Goal: Task Accomplishment & Management: Complete application form

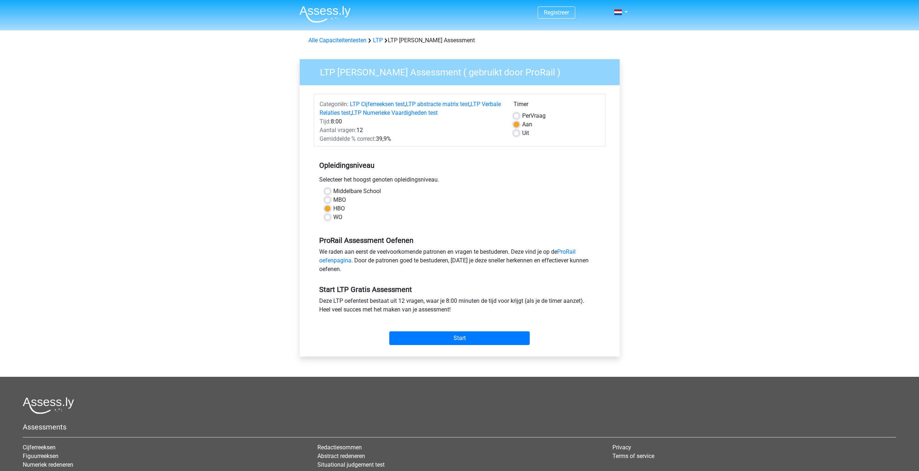
click at [342, 220] on div "WO" at bounding box center [460, 217] width 270 height 9
click at [337, 218] on label "WO" at bounding box center [337, 217] width 9 height 9
click at [330, 218] on input "WO" at bounding box center [328, 216] width 6 height 7
radio input "true"
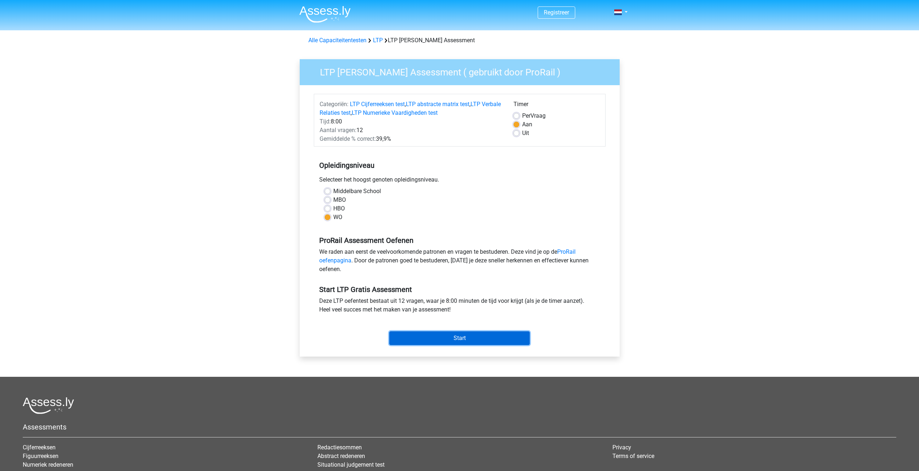
click at [430, 335] on input "Start" at bounding box center [459, 339] width 140 height 14
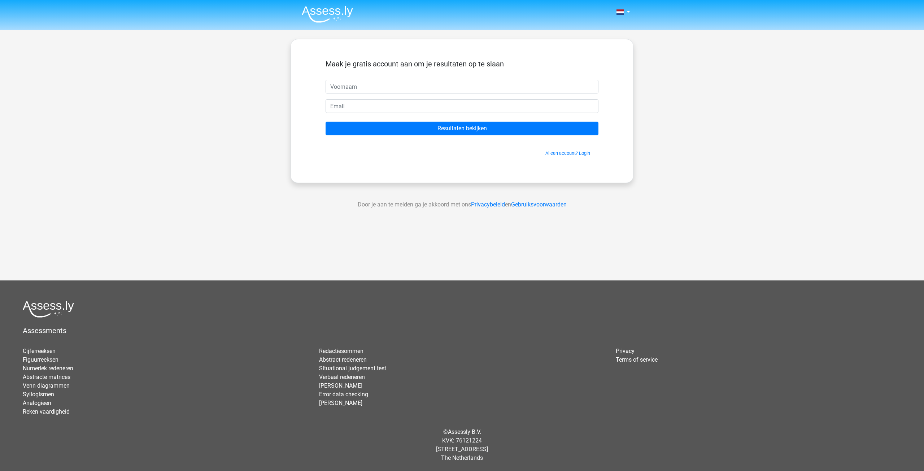
click at [367, 88] on input "text" at bounding box center [462, 87] width 273 height 14
type input "Conor"
drag, startPoint x: 369, startPoint y: 94, endPoint x: 365, endPoint y: 107, distance: 13.9
click at [365, 107] on input "email" at bounding box center [462, 106] width 273 height 14
type input "[EMAIL_ADDRESS][PERSON_NAME][DOMAIN_NAME]"
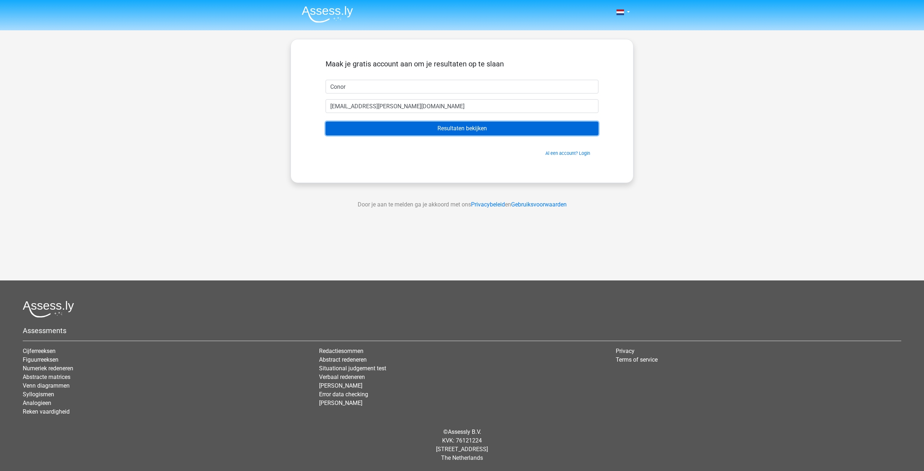
click at [466, 131] on input "Resultaten bekijken" at bounding box center [462, 129] width 273 height 14
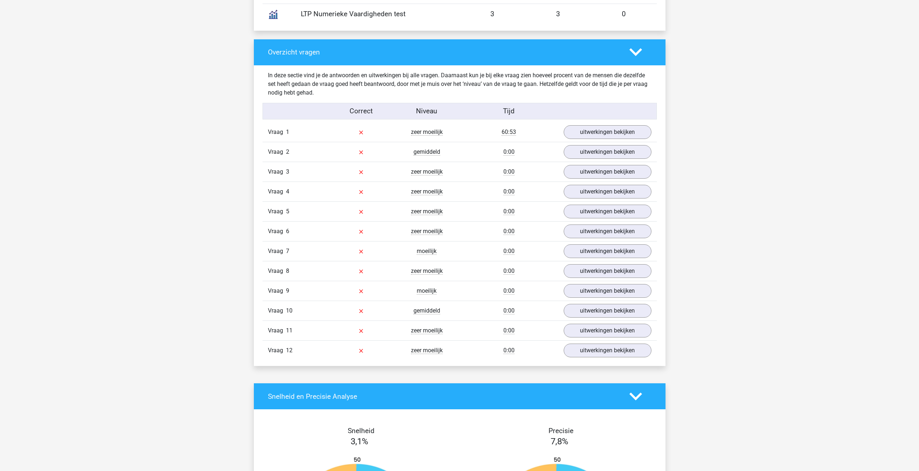
scroll to position [686, 0]
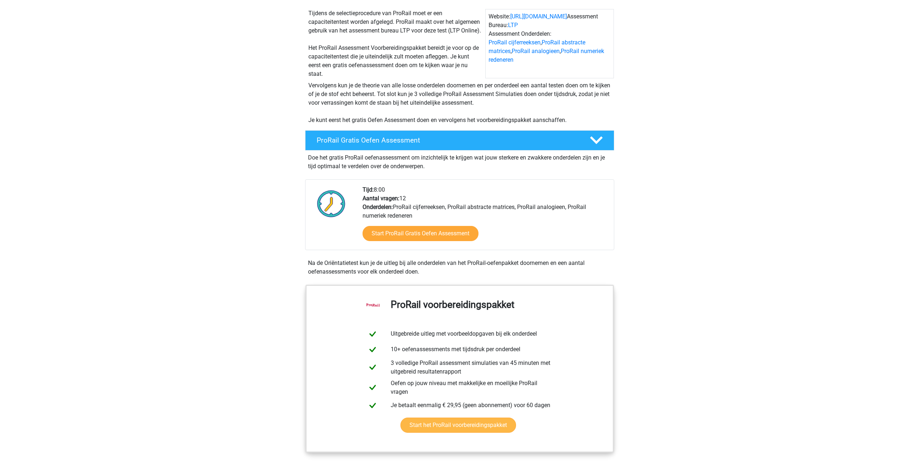
scroll to position [108, 0]
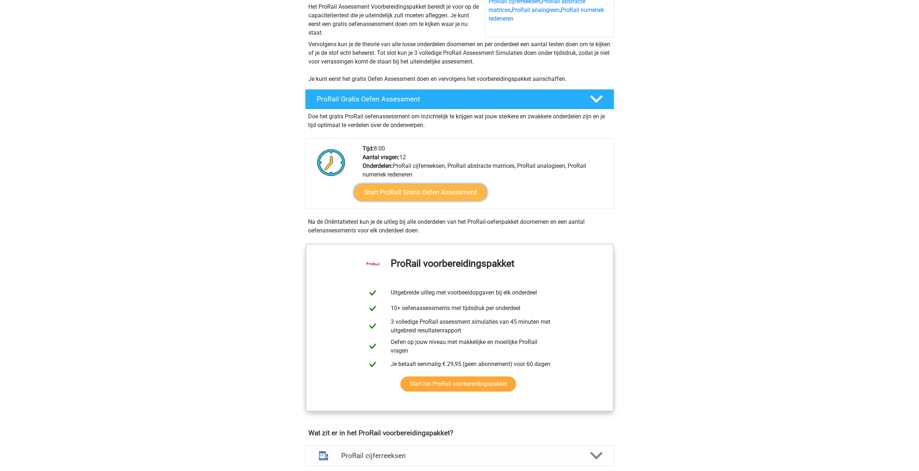
click at [428, 194] on link "Start ProRail Gratis Oefen Assessment" at bounding box center [420, 192] width 133 height 17
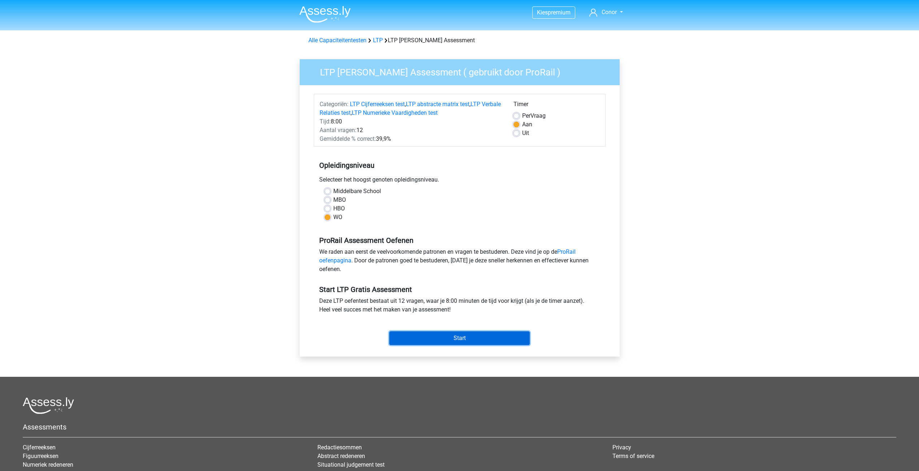
click at [447, 337] on input "Start" at bounding box center [459, 339] width 140 height 14
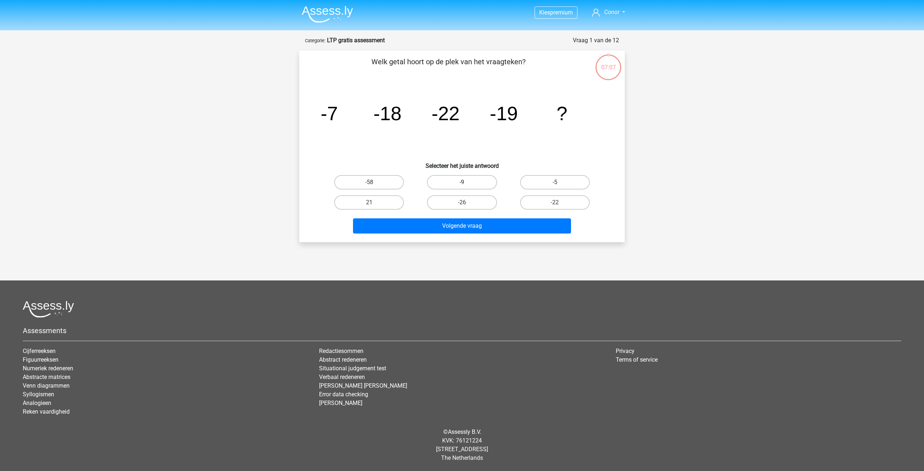
drag, startPoint x: 453, startPoint y: 180, endPoint x: 464, endPoint y: 189, distance: 14.2
click at [454, 180] on label "-9" at bounding box center [462, 182] width 70 height 14
click at [462, 182] on input "-9" at bounding box center [464, 184] width 5 height 5
radio input "true"
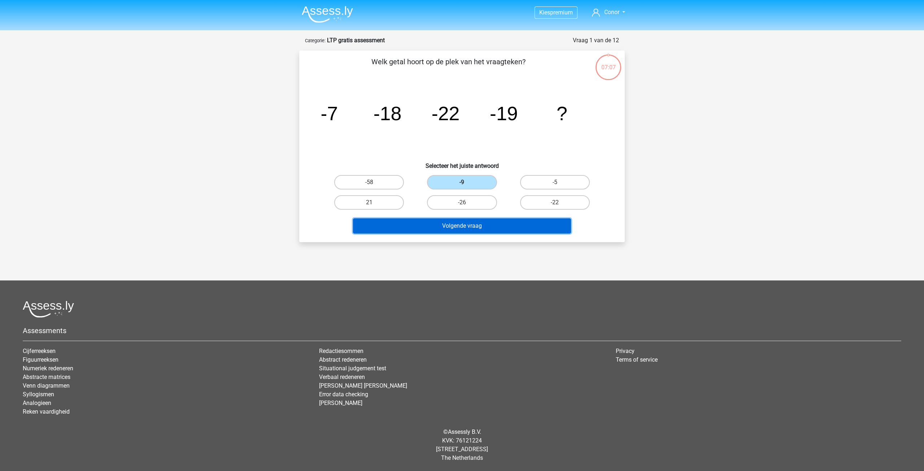
click at [496, 220] on button "Volgende vraag" at bounding box center [462, 225] width 218 height 15
click at [512, 221] on button "Volgende vraag" at bounding box center [462, 225] width 218 height 15
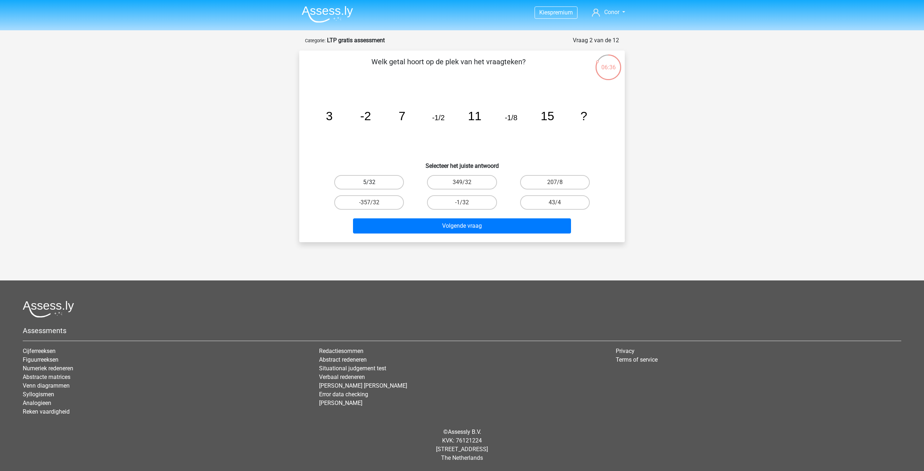
click at [398, 188] on label "5/32" at bounding box center [369, 182] width 70 height 14
click at [374, 187] on input "5/32" at bounding box center [371, 184] width 5 height 5
radio input "true"
click at [464, 203] on input "-1/32" at bounding box center [464, 205] width 5 height 5
radio input "true"
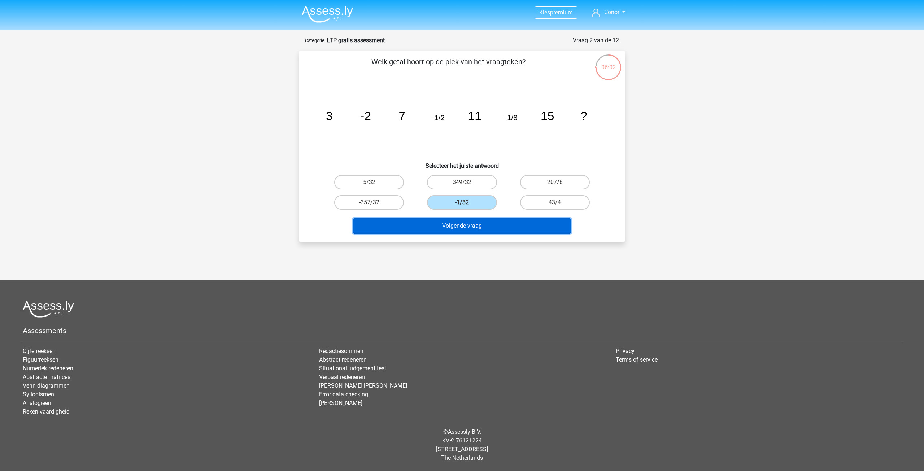
click at [495, 223] on button "Volgende vraag" at bounding box center [462, 225] width 218 height 15
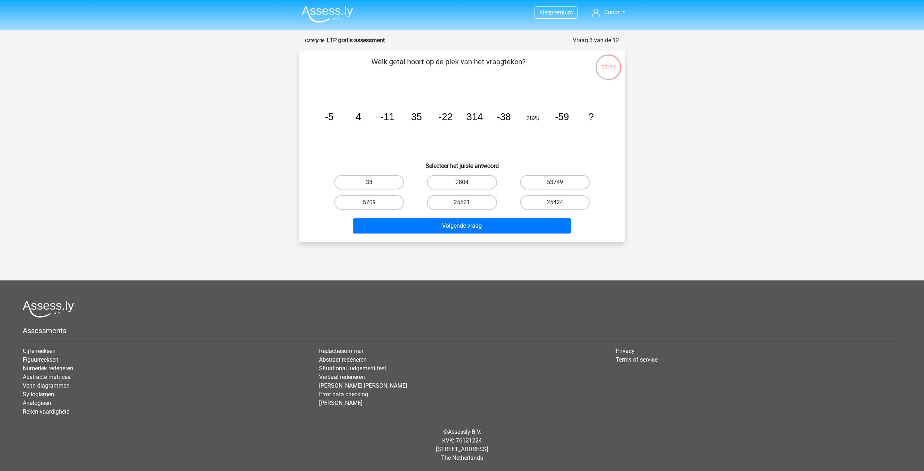
click at [560, 199] on label "25424" at bounding box center [555, 202] width 70 height 14
click at [560, 203] on input "25424" at bounding box center [557, 205] width 5 height 5
radio input "true"
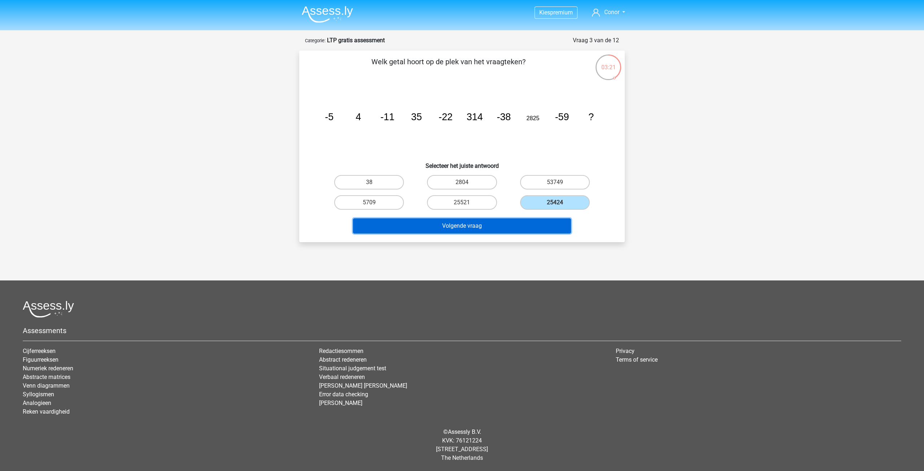
click at [540, 223] on button "Volgende vraag" at bounding box center [462, 225] width 218 height 15
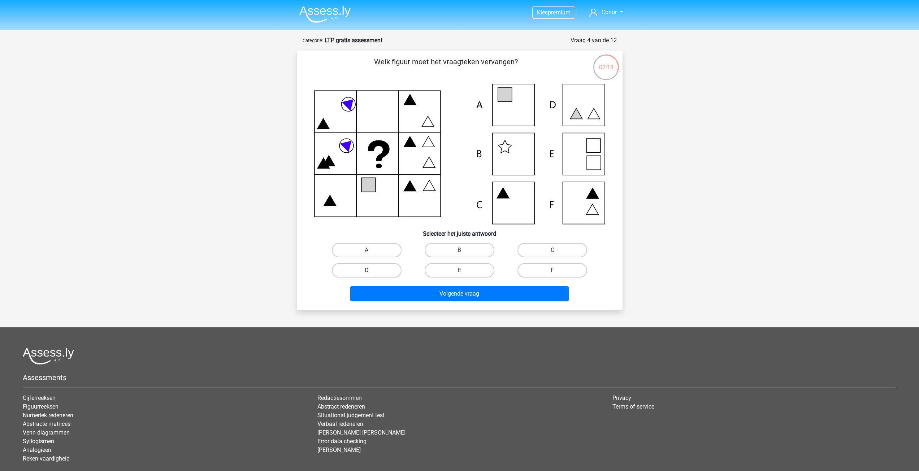
click at [527, 150] on icon at bounding box center [459, 154] width 291 height 140
click at [512, 152] on icon at bounding box center [459, 154] width 291 height 140
click at [467, 248] on label "B" at bounding box center [460, 250] width 70 height 14
click at [464, 250] on input "B" at bounding box center [461, 252] width 5 height 5
radio input "true"
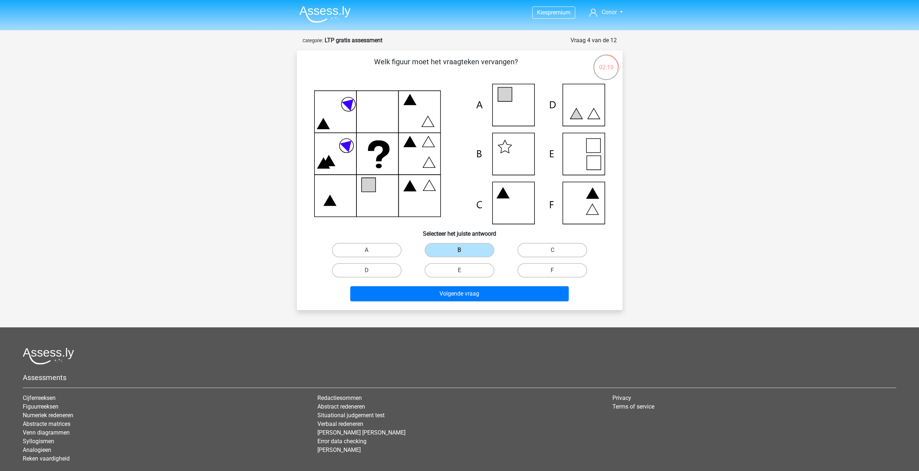
click at [592, 150] on icon at bounding box center [459, 154] width 291 height 140
click at [477, 267] on label "E" at bounding box center [460, 270] width 70 height 14
click at [464, 270] on input "E" at bounding box center [461, 272] width 5 height 5
radio input "true"
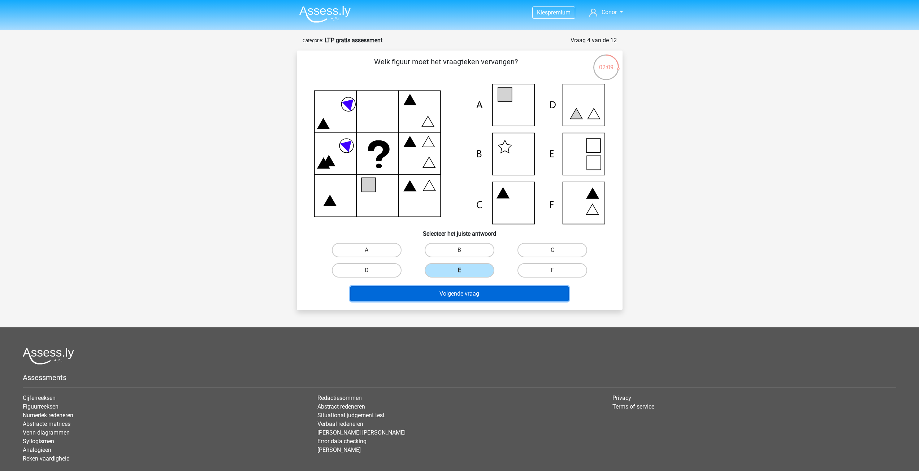
click at [475, 291] on button "Volgende vraag" at bounding box center [459, 293] width 218 height 15
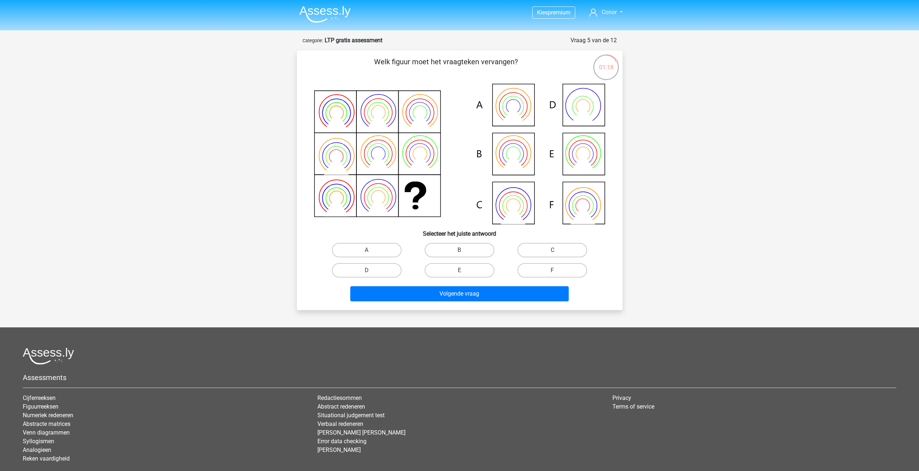
click at [589, 160] on icon at bounding box center [459, 154] width 291 height 140
click at [458, 269] on label "E" at bounding box center [460, 270] width 70 height 14
click at [459, 270] on input "E" at bounding box center [461, 272] width 5 height 5
radio input "true"
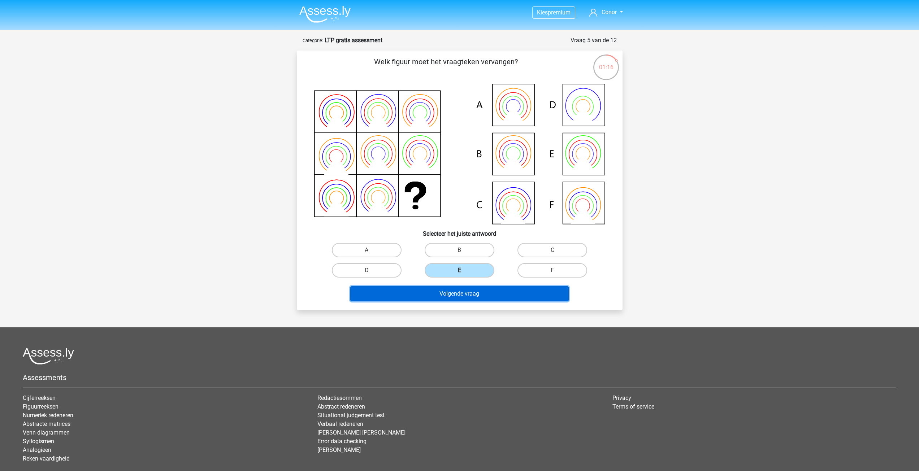
click at [483, 296] on button "Volgende vraag" at bounding box center [459, 293] width 218 height 15
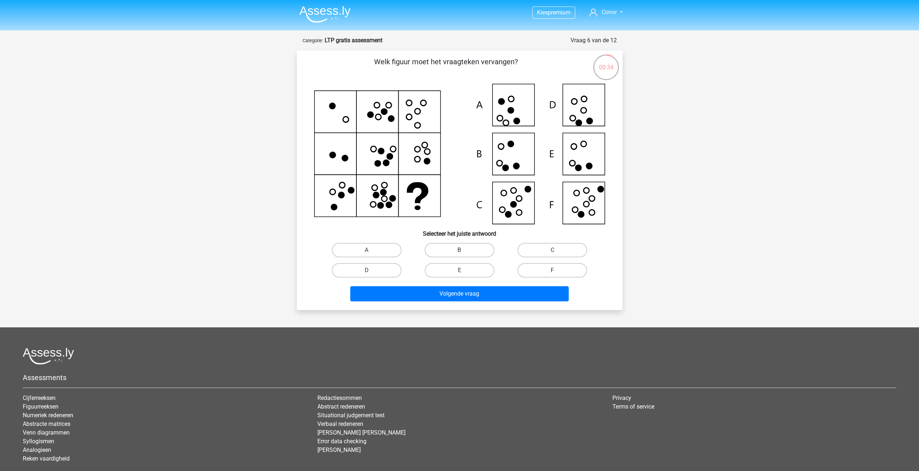
click at [460, 255] on label "B" at bounding box center [460, 250] width 70 height 14
click at [460, 255] on input "B" at bounding box center [461, 252] width 5 height 5
radio input "true"
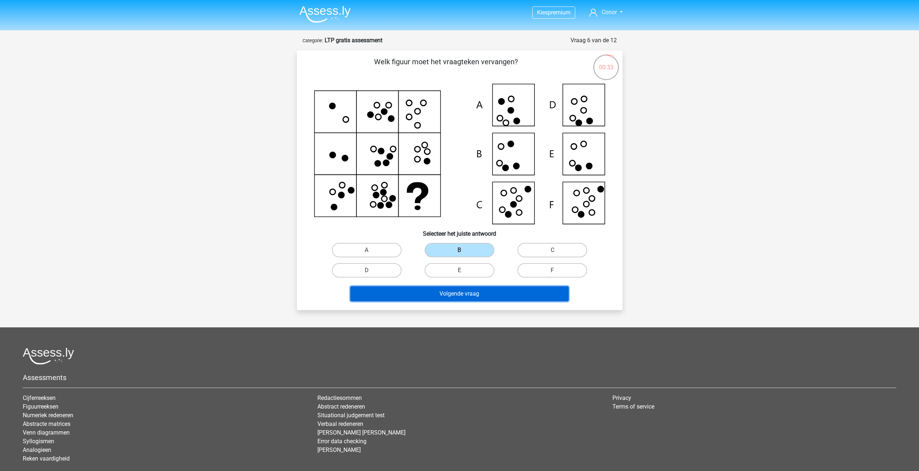
drag, startPoint x: 476, startPoint y: 299, endPoint x: 484, endPoint y: 299, distance: 7.6
click at [477, 299] on button "Volgende vraag" at bounding box center [459, 293] width 218 height 15
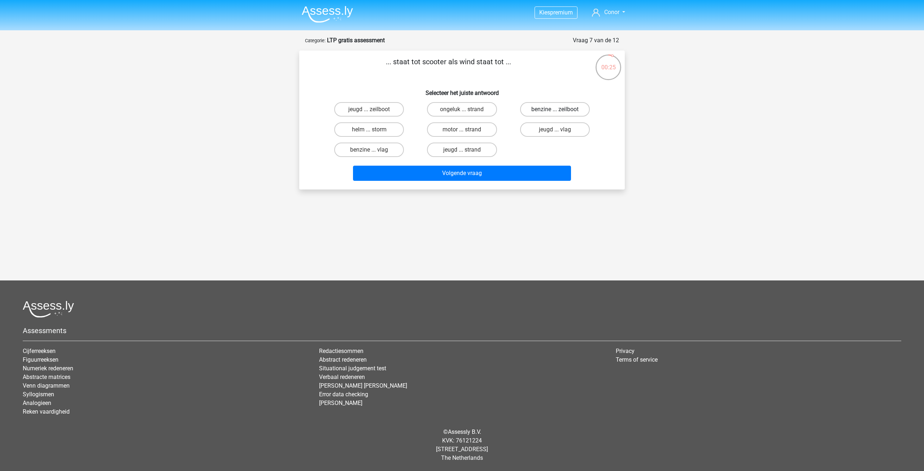
click at [561, 109] on label "benzine ... zeilboot" at bounding box center [555, 109] width 70 height 14
click at [560, 109] on input "benzine ... zeilboot" at bounding box center [557, 111] width 5 height 5
radio input "true"
click at [493, 173] on button "Volgende vraag" at bounding box center [462, 173] width 218 height 15
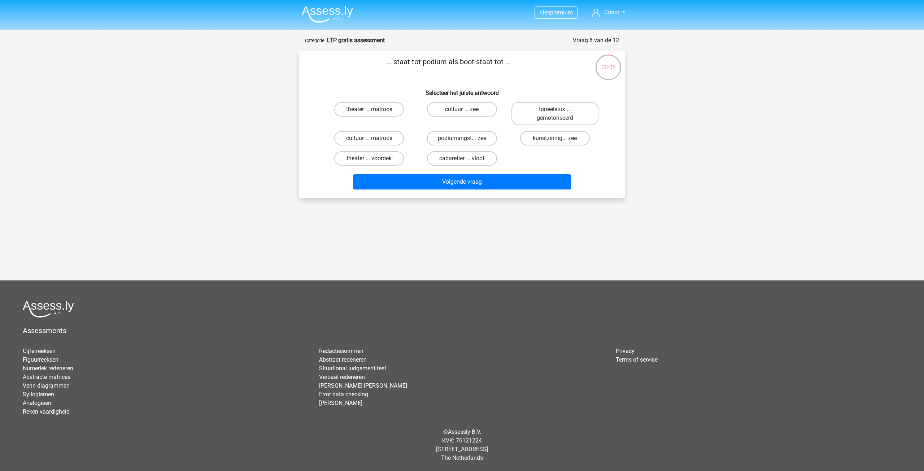
click at [384, 161] on label "theater ... voordek" at bounding box center [369, 158] width 70 height 14
click at [374, 161] on input "theater ... voordek" at bounding box center [371, 161] width 5 height 5
radio input "true"
click at [445, 180] on button "Volgende vraag" at bounding box center [462, 181] width 218 height 15
click at [377, 161] on label "theater ... voordek" at bounding box center [369, 158] width 70 height 14
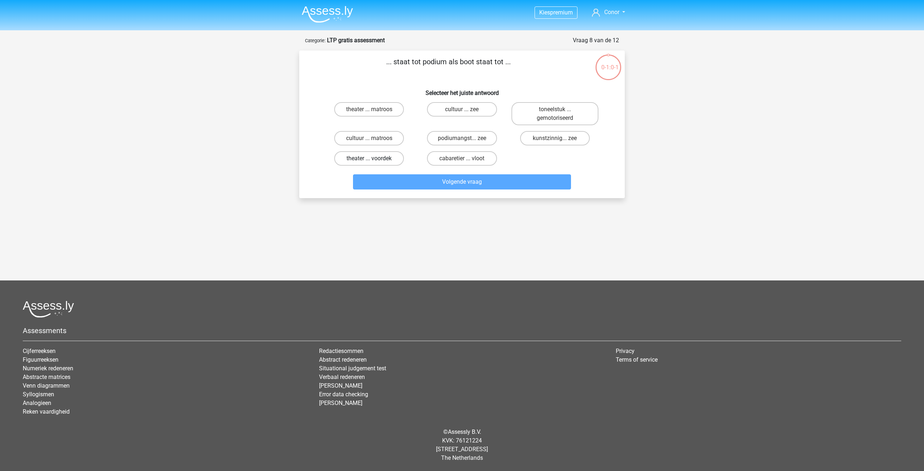
click at [374, 161] on input "theater ... voordek" at bounding box center [371, 161] width 5 height 5
radio input "true"
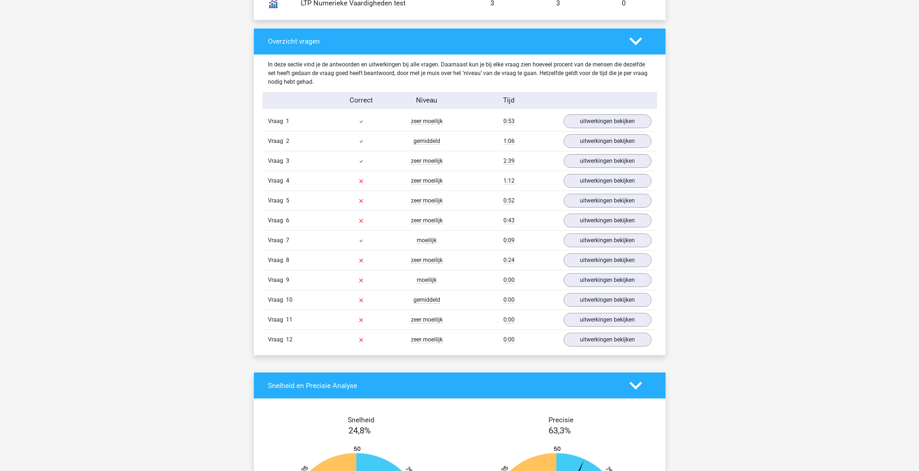
scroll to position [722, 0]
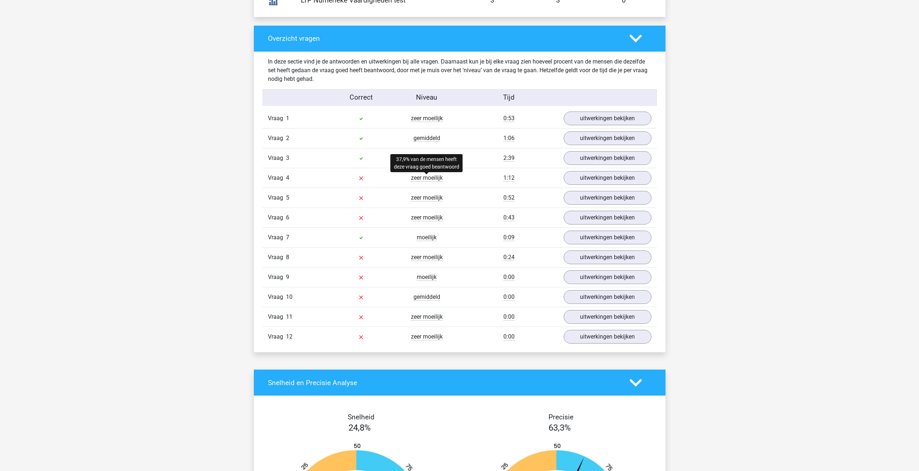
click at [434, 178] on span "zeer moeilijk" at bounding box center [427, 177] width 32 height 7
click at [576, 177] on link "uitwerkingen bekijken" at bounding box center [607, 178] width 101 height 16
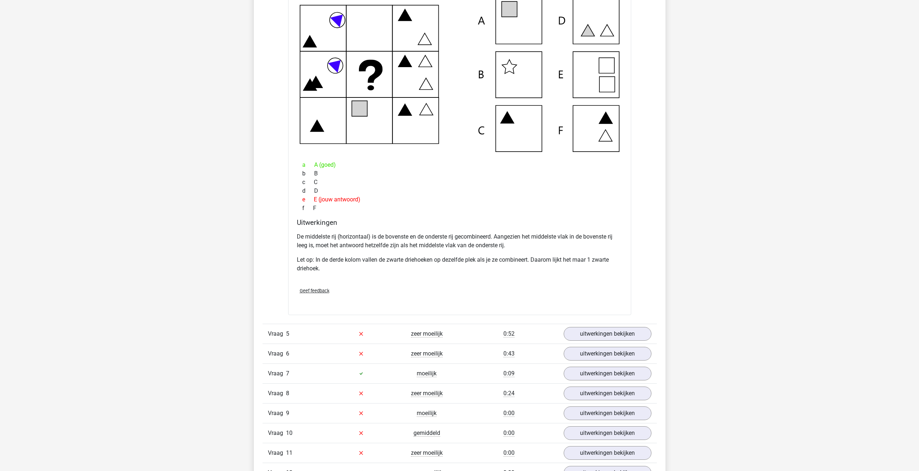
scroll to position [939, 0]
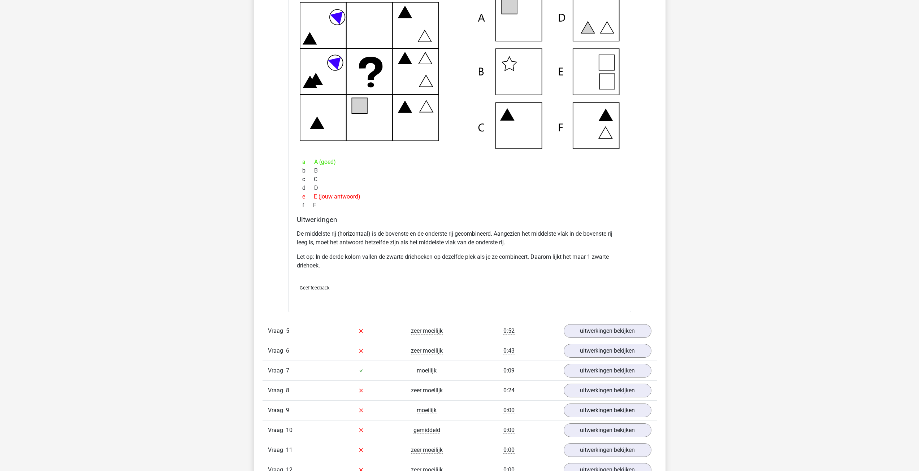
click at [480, 330] on div "0:52" at bounding box center [509, 331] width 99 height 9
click at [592, 329] on link "uitwerkingen bekijken" at bounding box center [607, 331] width 101 height 16
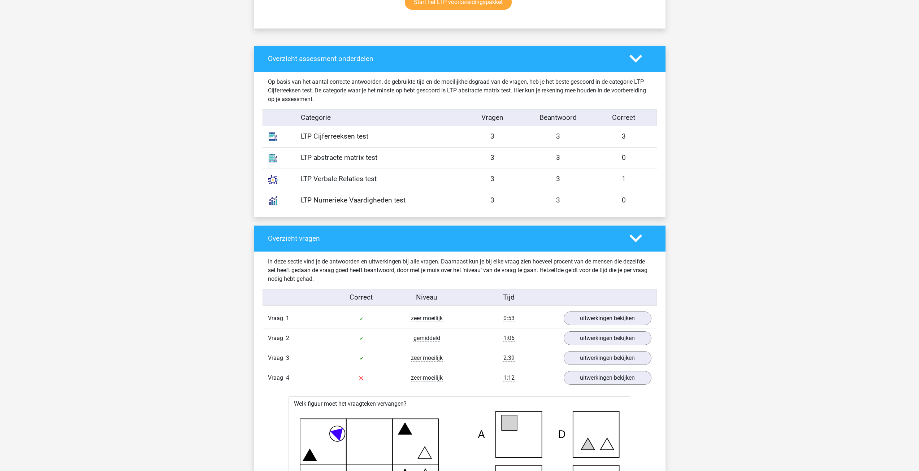
scroll to position [0, 0]
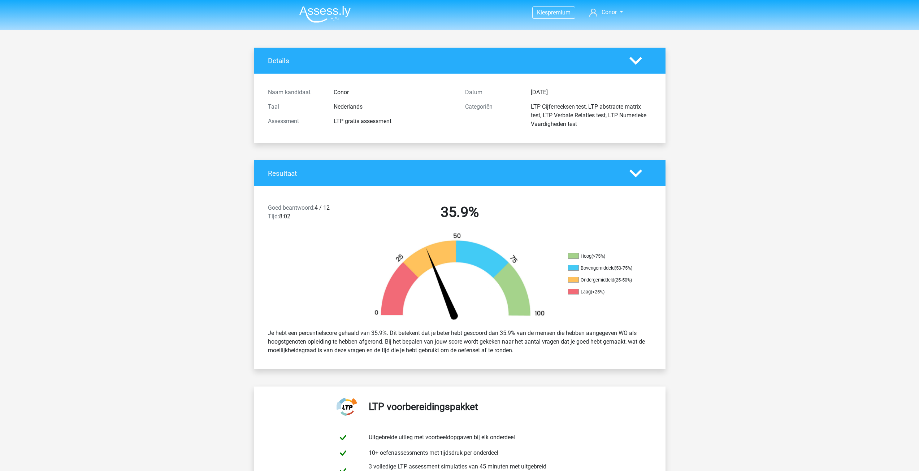
drag, startPoint x: 723, startPoint y: 311, endPoint x: 695, endPoint y: 172, distance: 141.7
